Goal: Task Accomplishment & Management: Manage account settings

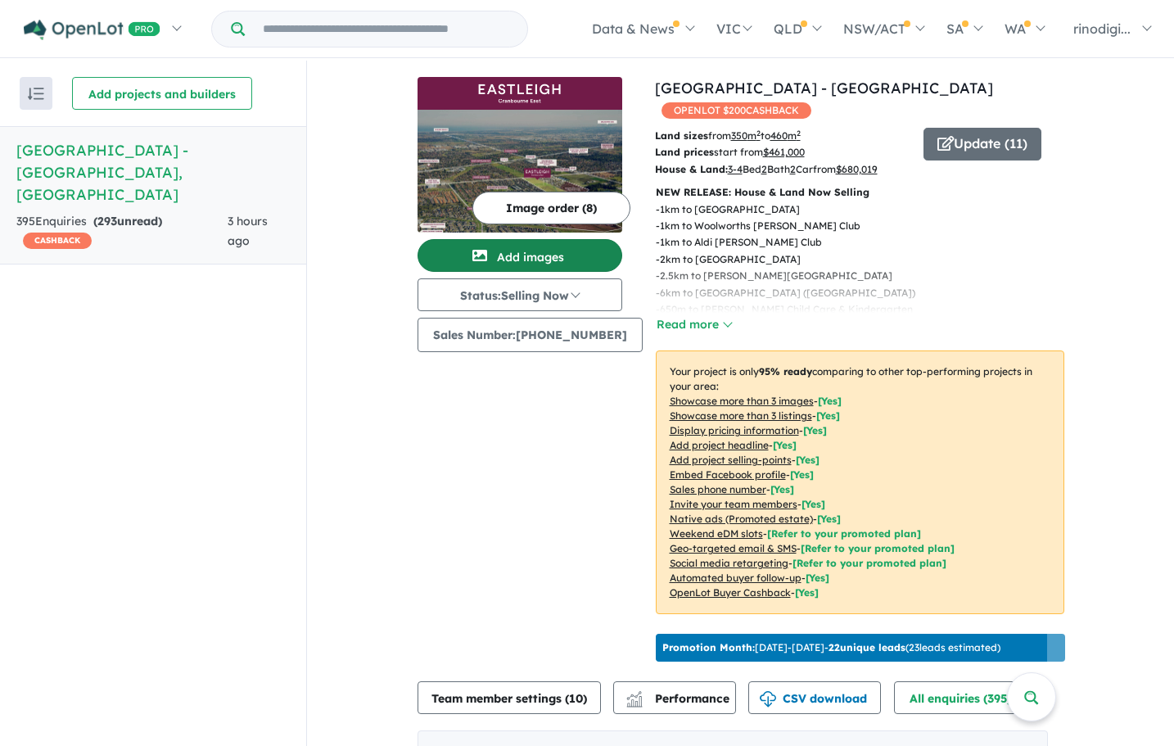
click at [563, 249] on button "Add images" at bounding box center [520, 255] width 205 height 33
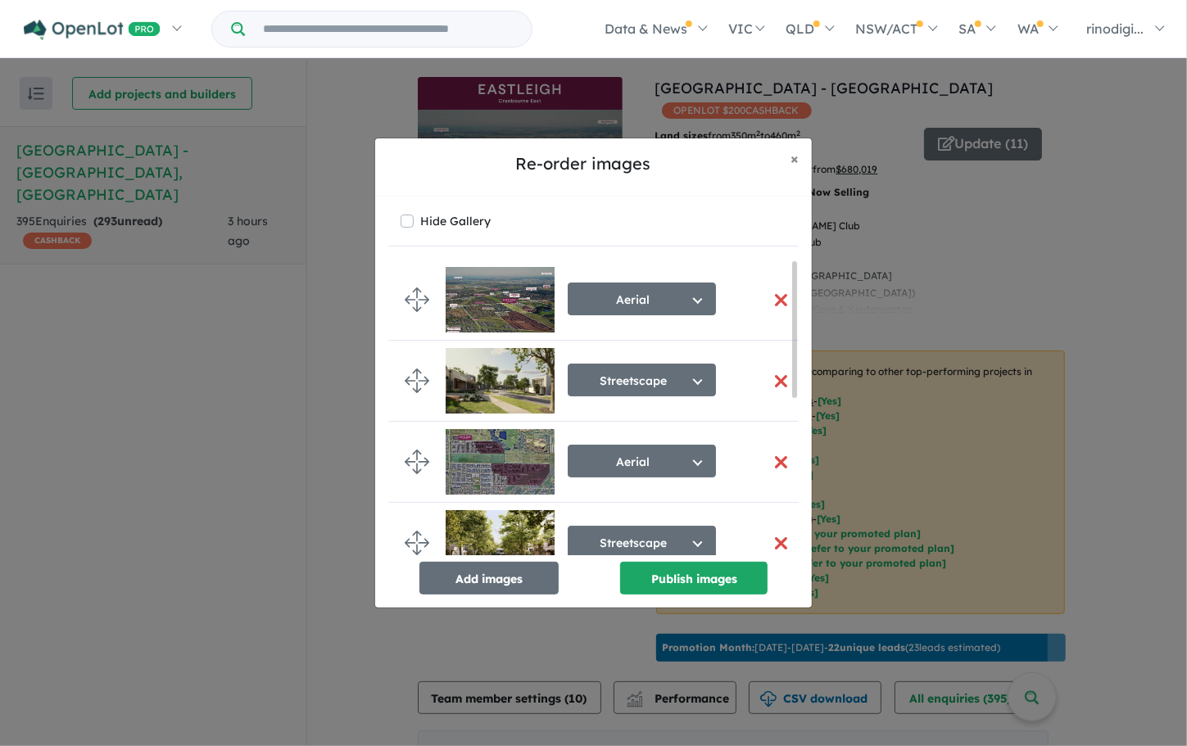
drag, startPoint x: 795, startPoint y: 304, endPoint x: 852, endPoint y: 200, distance: 118.8
click at [852, 200] on div "Re-order images × Close Hide Gallery Aerial Select image tag Aerial Location Ma…" at bounding box center [593, 373] width 1187 height 746
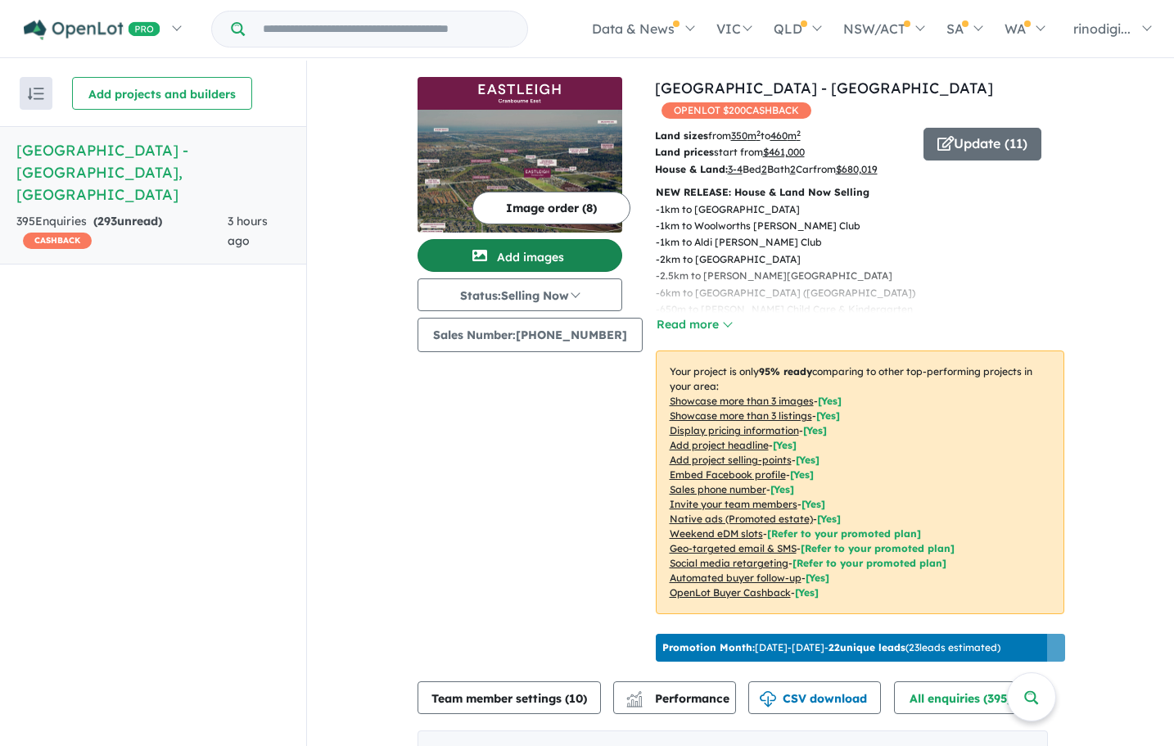
click at [558, 257] on button "Add images" at bounding box center [520, 255] width 205 height 33
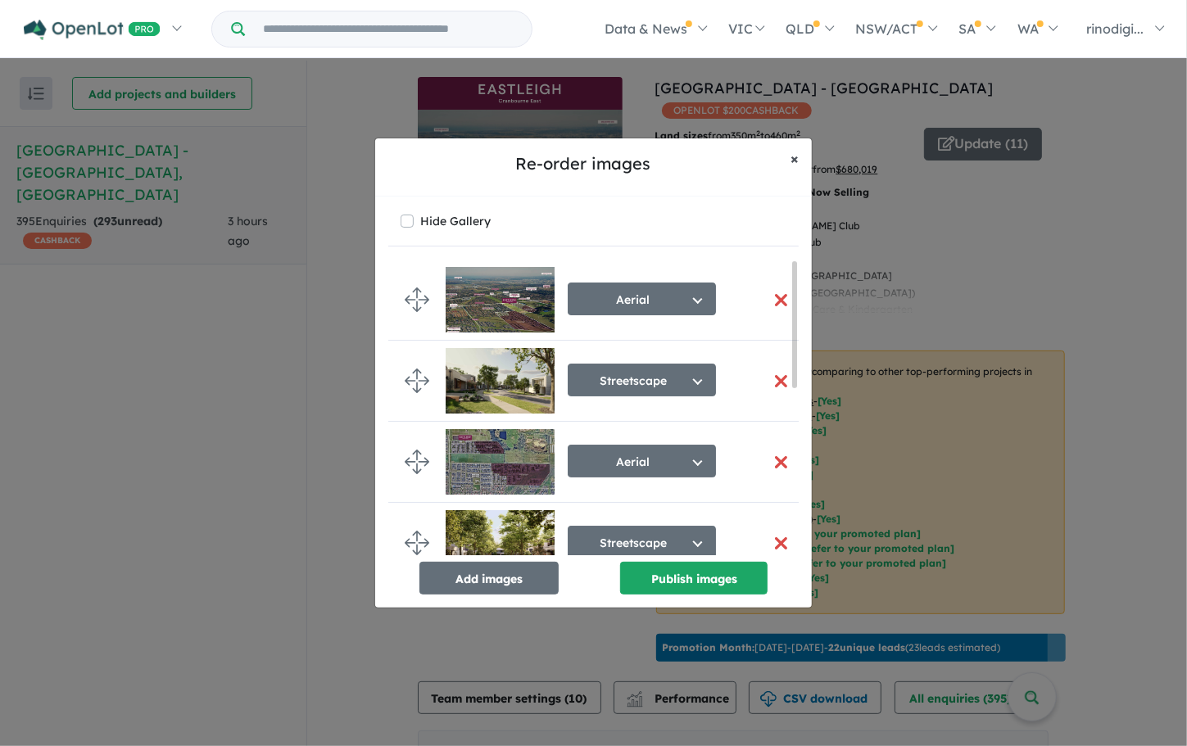
click at [795, 157] on span "×" at bounding box center [794, 158] width 8 height 19
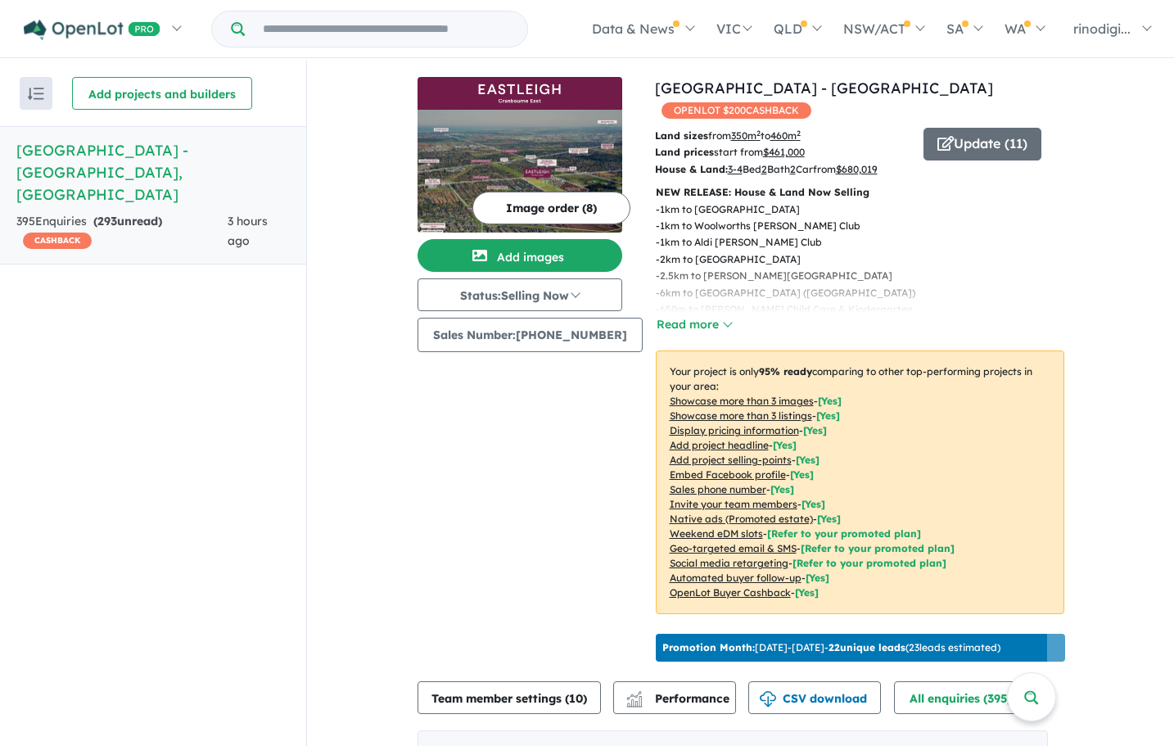
click at [548, 209] on button "Image order ( 8 )" at bounding box center [552, 208] width 158 height 33
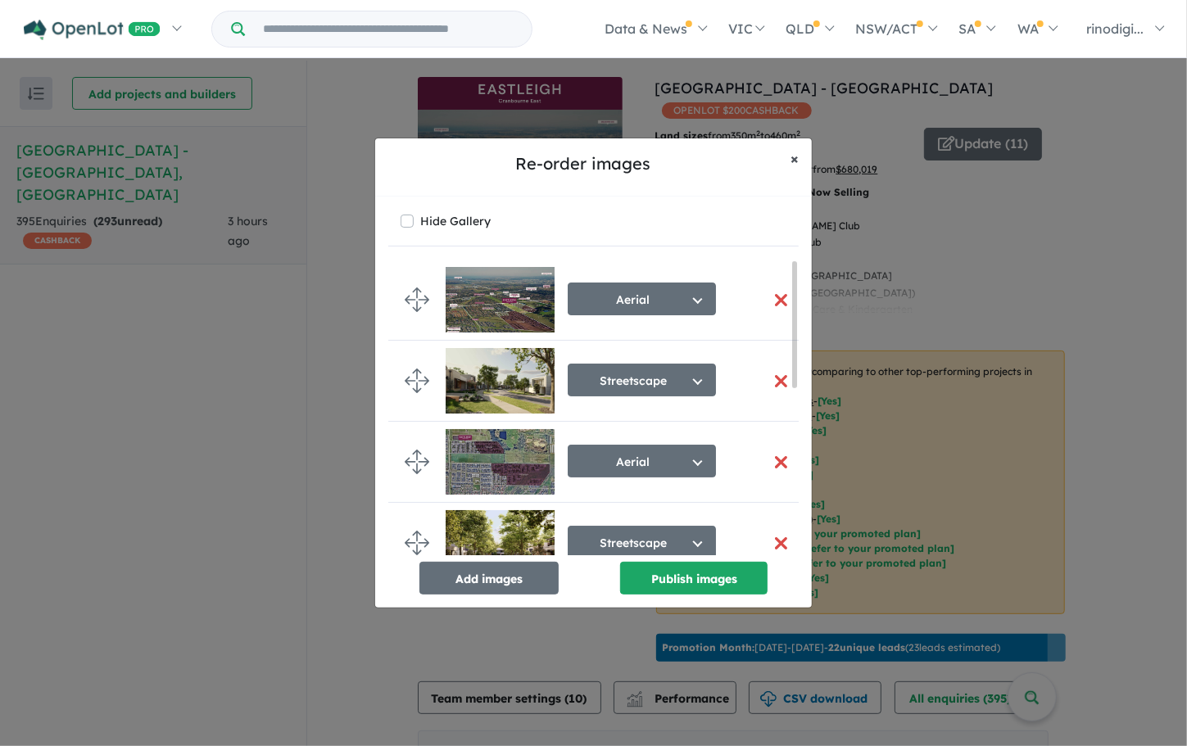
click at [803, 157] on button "× Close" at bounding box center [794, 158] width 34 height 41
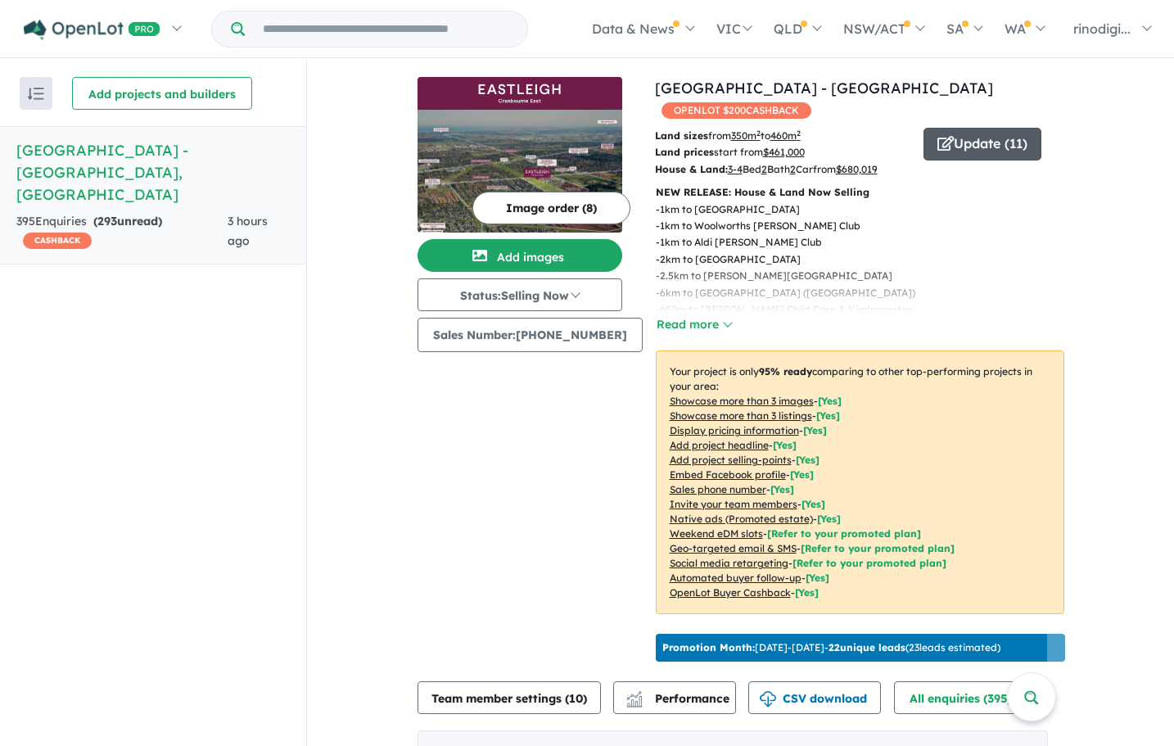
click at [988, 128] on button "Update ( 11 )" at bounding box center [983, 144] width 118 height 33
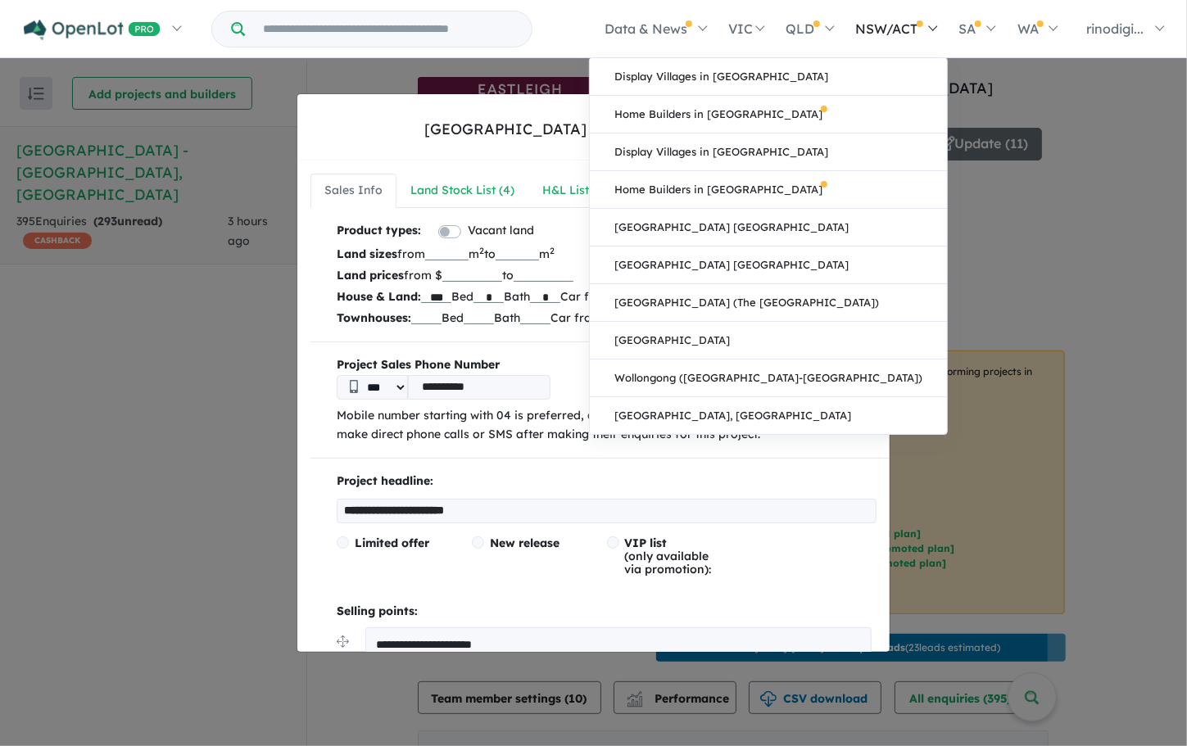
drag, startPoint x: 887, startPoint y: 199, endPoint x: 934, endPoint y: 55, distance: 151.8
click at [934, 55] on body "Skip to main content Homepage My Dashboard (1) Buyer Demand Index Suburb/Counci…" at bounding box center [593, 373] width 1187 height 746
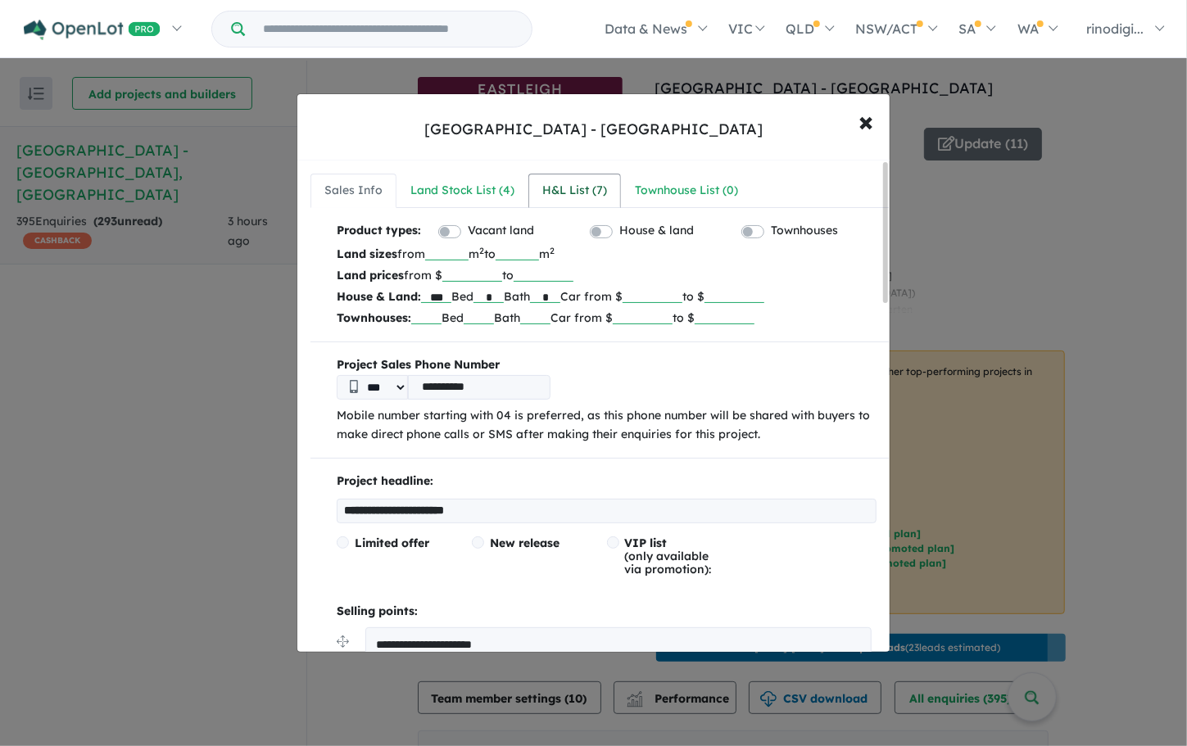
click at [568, 192] on div "H&L List ( 7 )" at bounding box center [574, 191] width 65 height 20
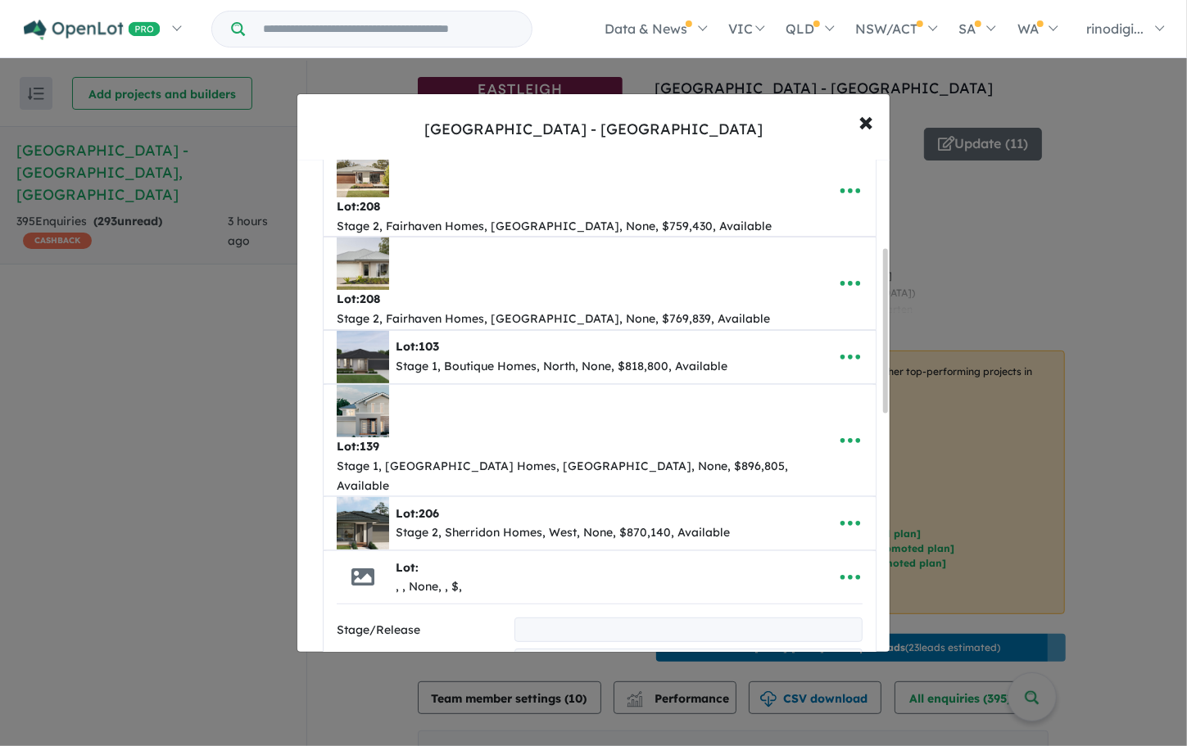
click at [374, 331] on img at bounding box center [363, 357] width 52 height 52
click at [844, 345] on icon "button" at bounding box center [850, 357] width 25 height 25
click at [815, 417] on link "Remove" at bounding box center [813, 436] width 121 height 38
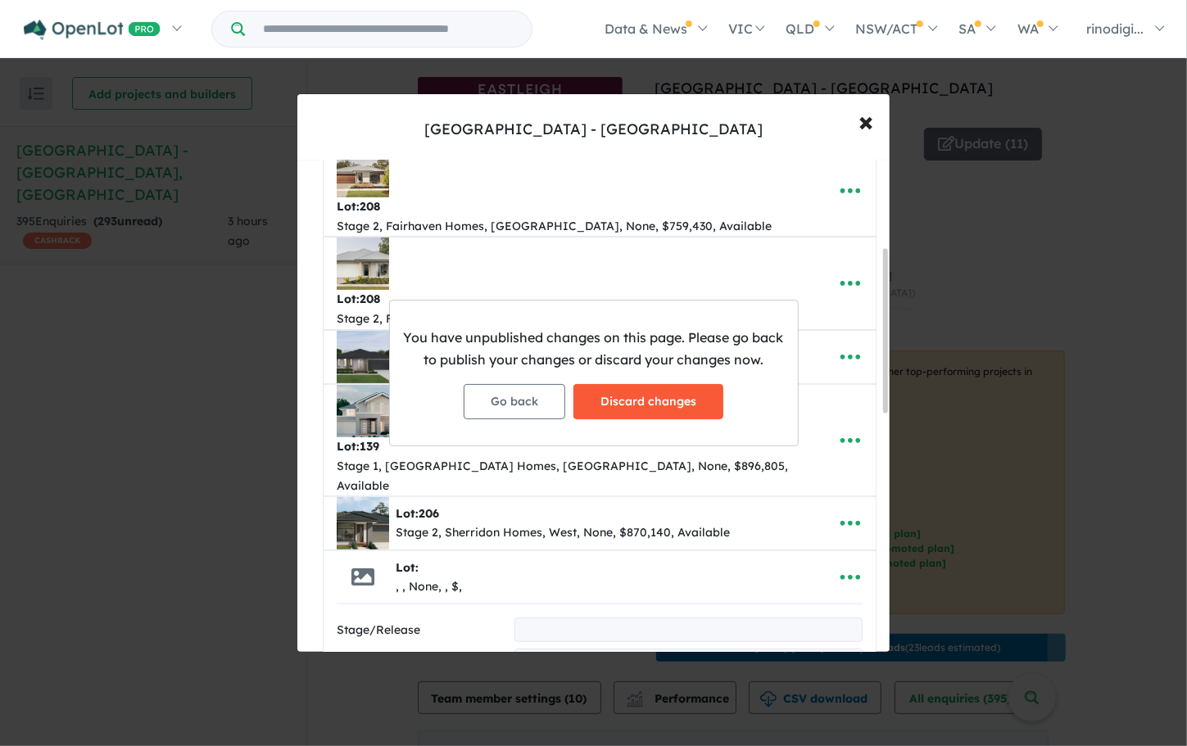
click at [682, 407] on button "Discard changes" at bounding box center [648, 401] width 150 height 35
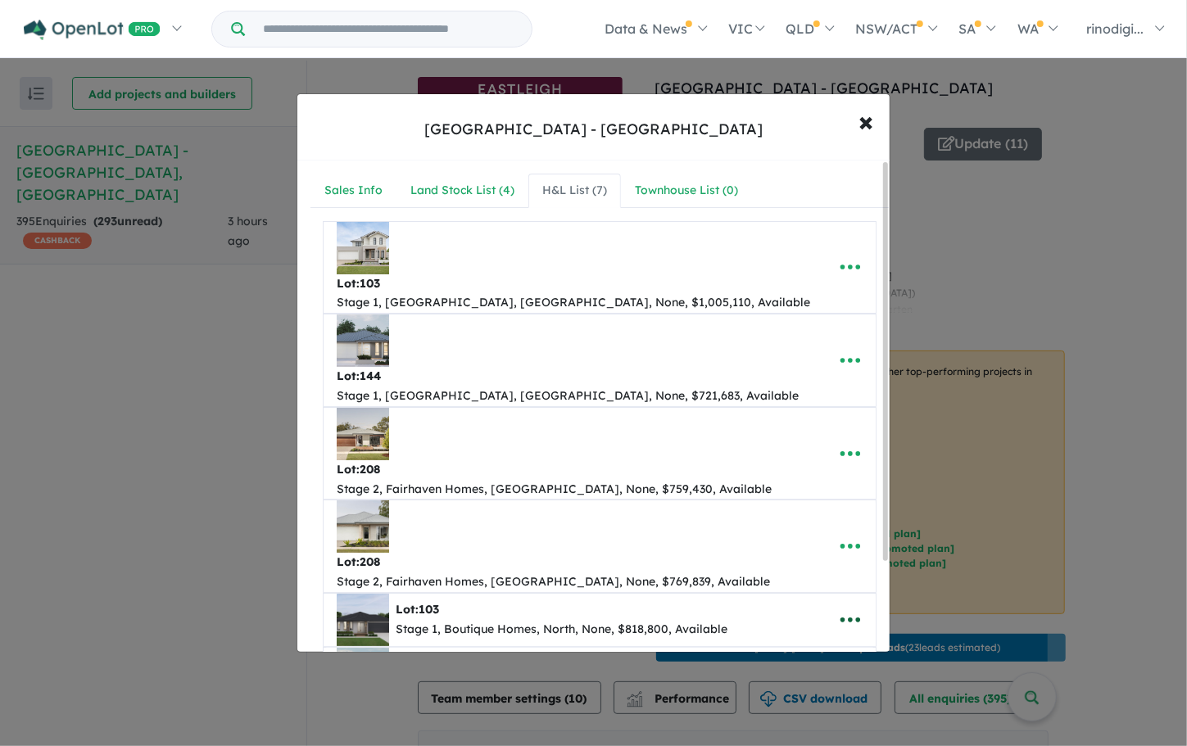
click at [847, 608] on icon "button" at bounding box center [850, 620] width 25 height 25
click at [828, 680] on link "Remove" at bounding box center [813, 699] width 121 height 38
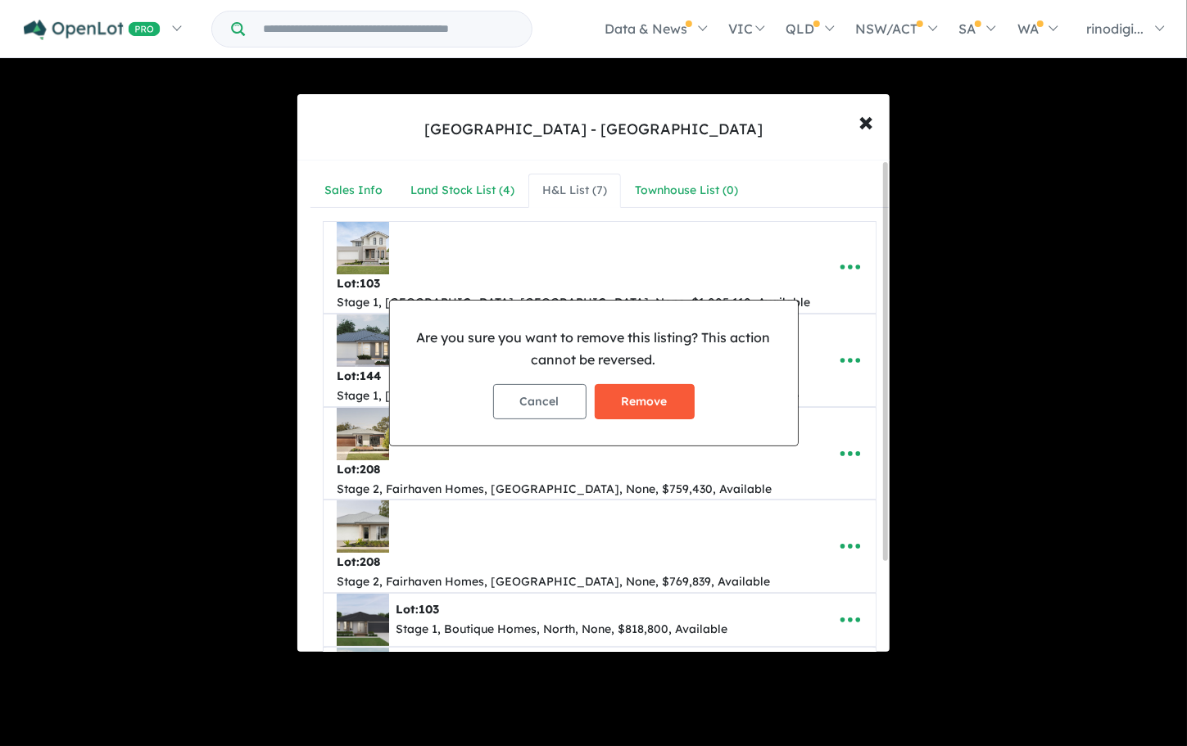
click at [654, 396] on button "Remove" at bounding box center [645, 401] width 100 height 35
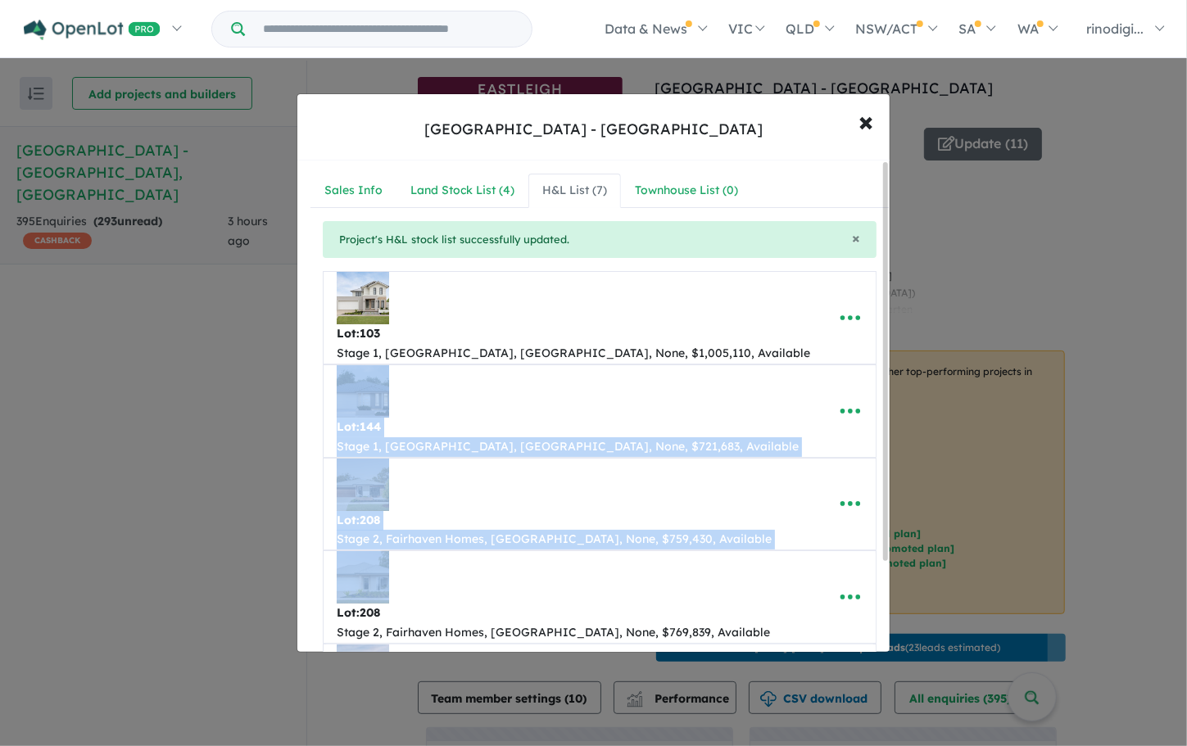
drag, startPoint x: 889, startPoint y: 314, endPoint x: 889, endPoint y: 400, distance: 86.0
click at [889, 400] on div "**********" at bounding box center [599, 602] width 604 height 882
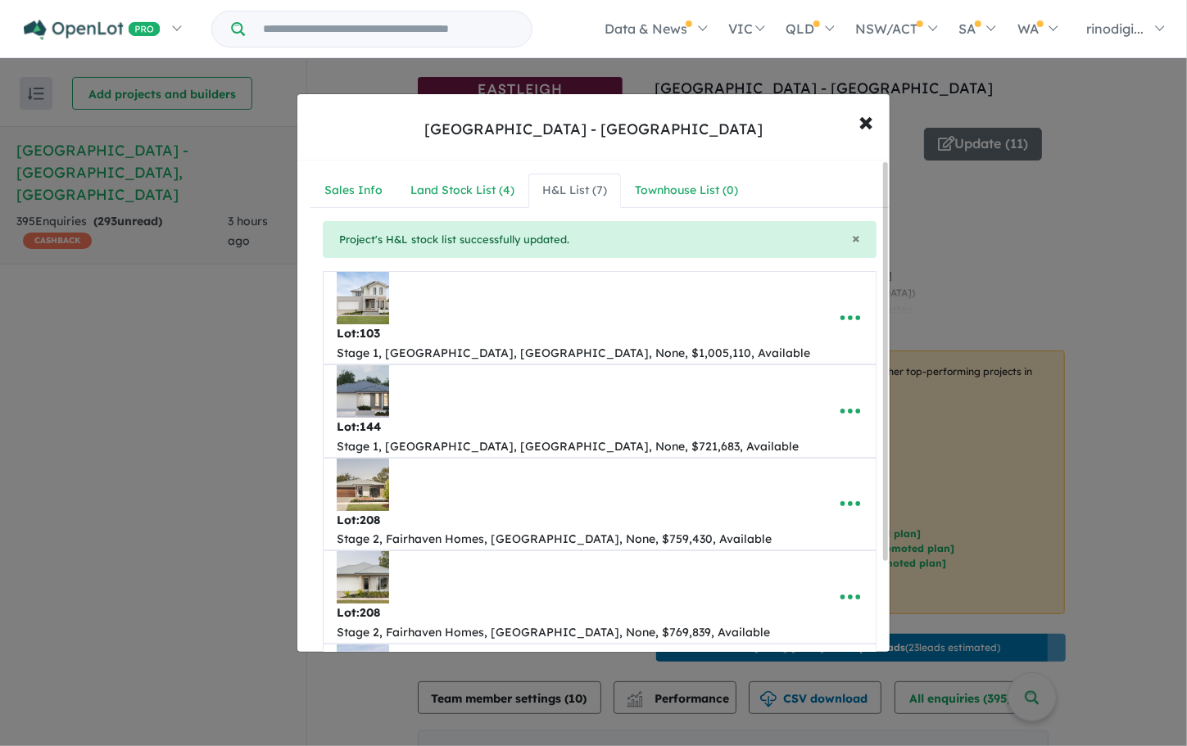
click at [1125, 334] on div "**********" at bounding box center [593, 373] width 1187 height 746
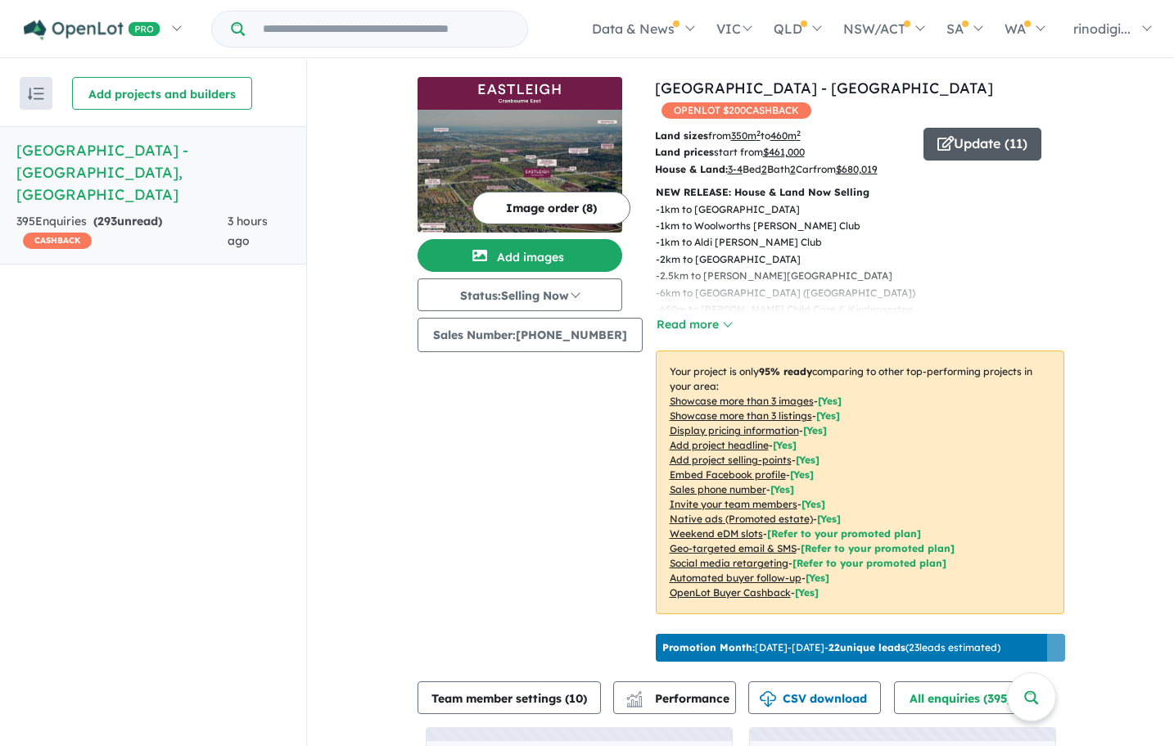
click at [974, 128] on button "Update ( 11 )" at bounding box center [983, 144] width 118 height 33
